Goal: Navigation & Orientation: Understand site structure

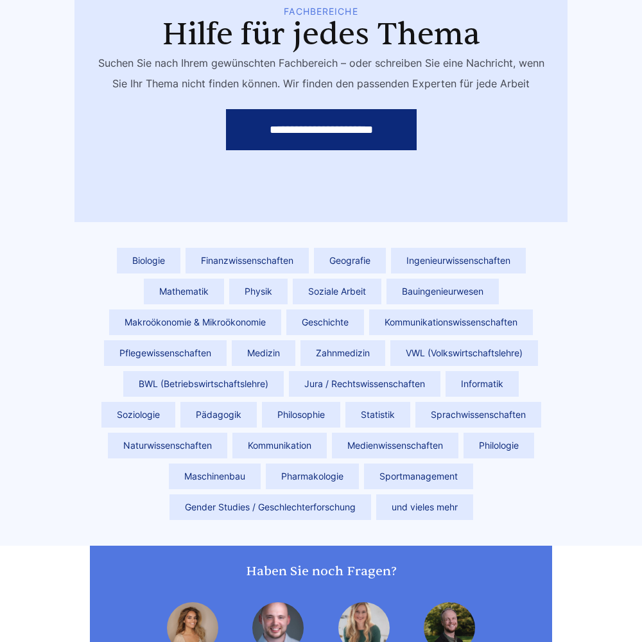
scroll to position [3850, 0]
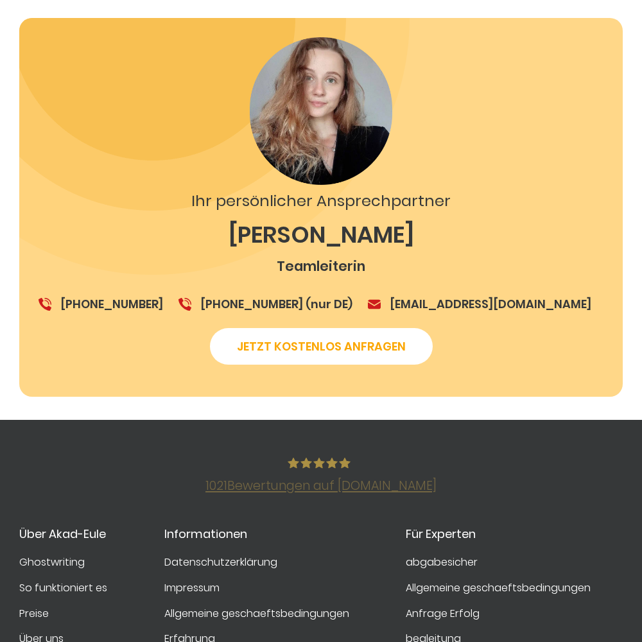
scroll to position [2213, 0]
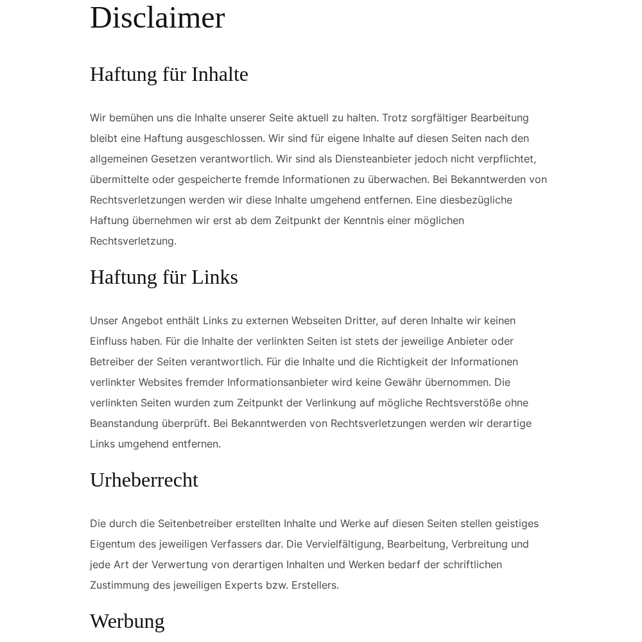
scroll to position [1197, 0]
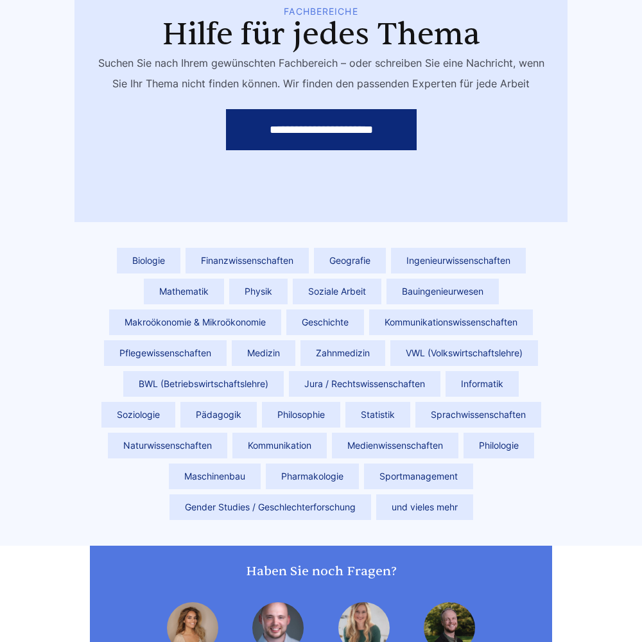
scroll to position [3850, 0]
